Goal: Find specific page/section

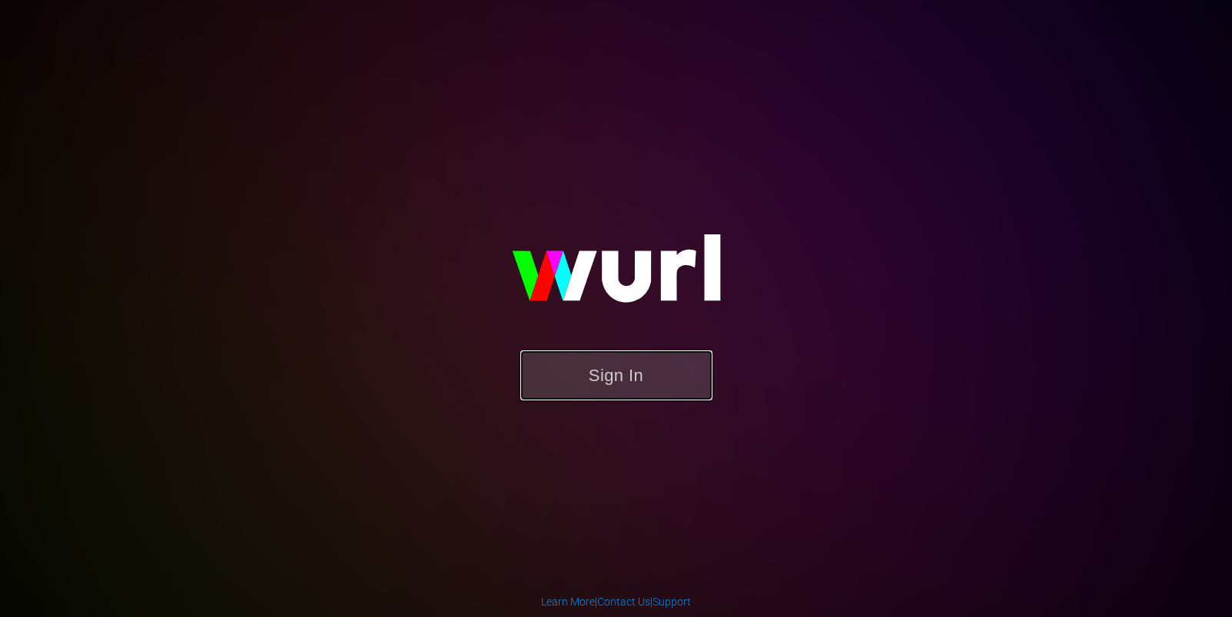
click at [582, 380] on button "Sign In" at bounding box center [616, 375] width 192 height 50
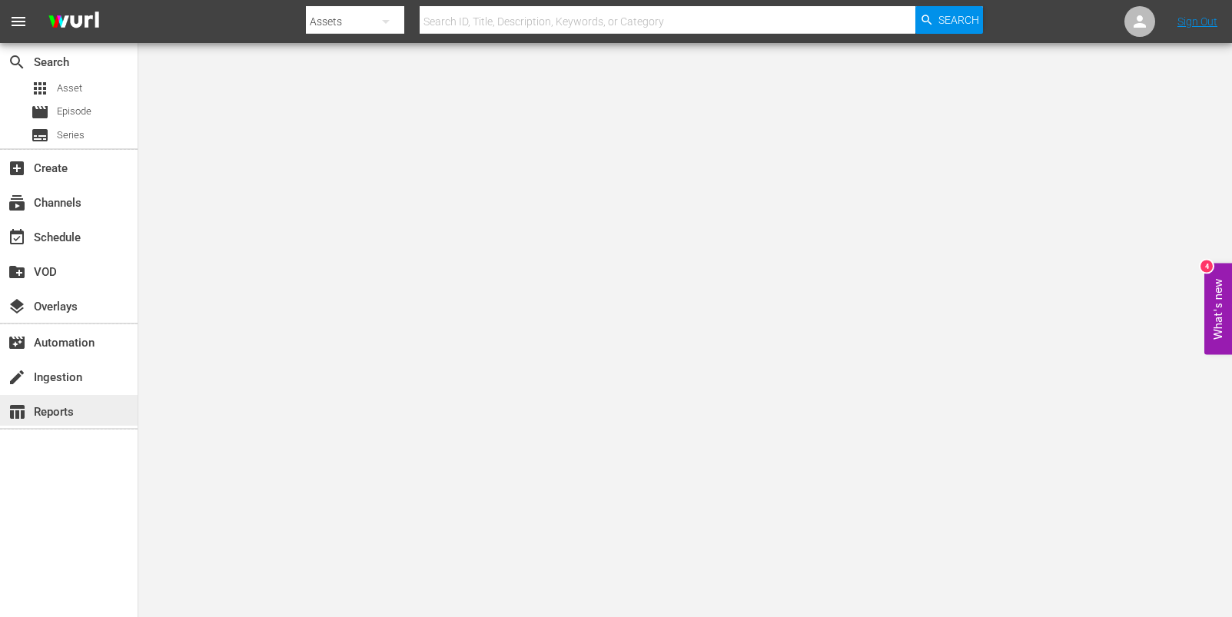
click at [59, 410] on div "table_chart Reports" at bounding box center [43, 410] width 86 height 14
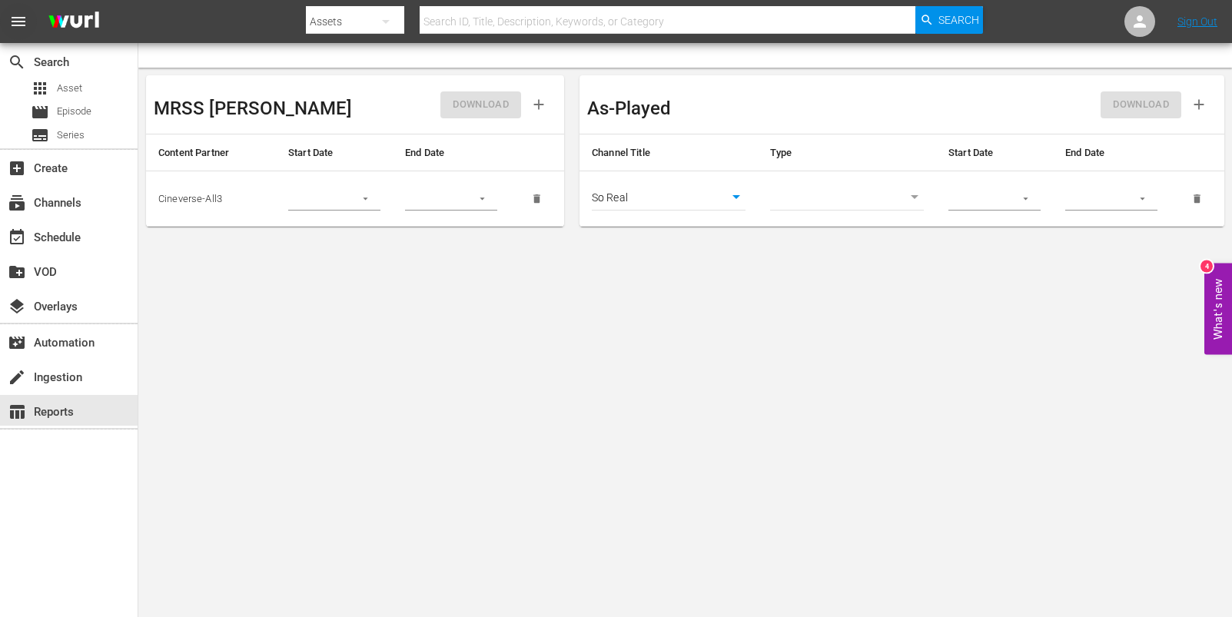
click at [15, 15] on span "menu" at bounding box center [18, 21] width 18 height 18
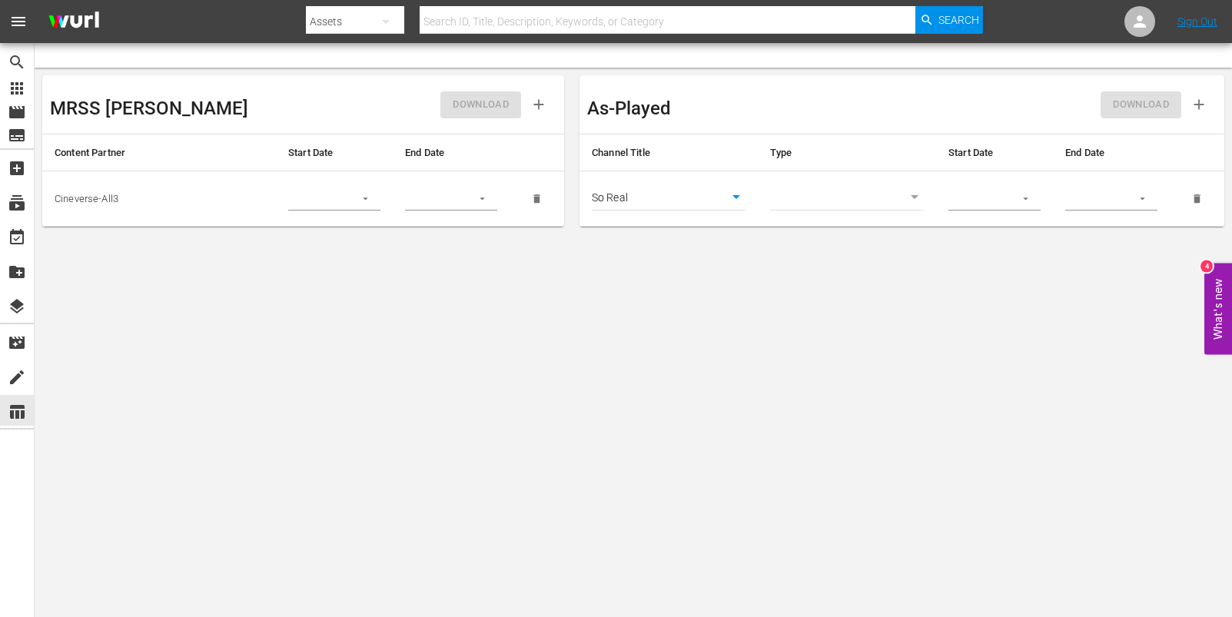
click at [15, 15] on span "menu" at bounding box center [18, 21] width 18 height 18
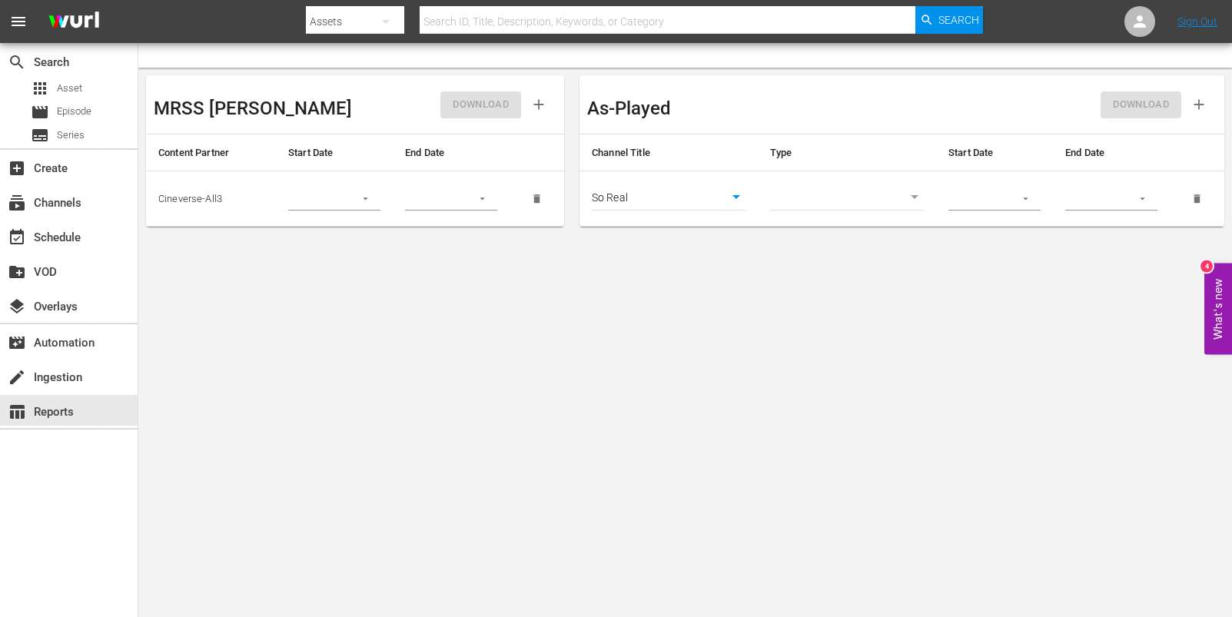
click at [590, 459] on body "menu Search By Assets Search ID, Title, Description, Keywords, or Category Sear…" at bounding box center [616, 308] width 1232 height 617
